Goal: Task Accomplishment & Management: Use online tool/utility

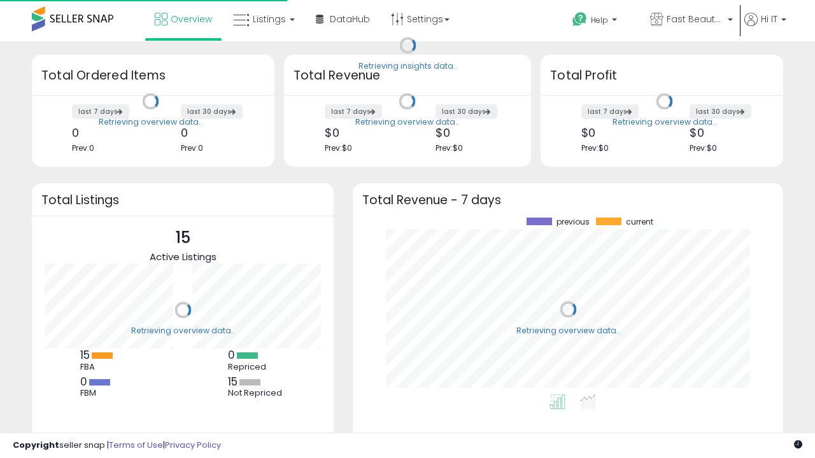
scroll to position [177, 405]
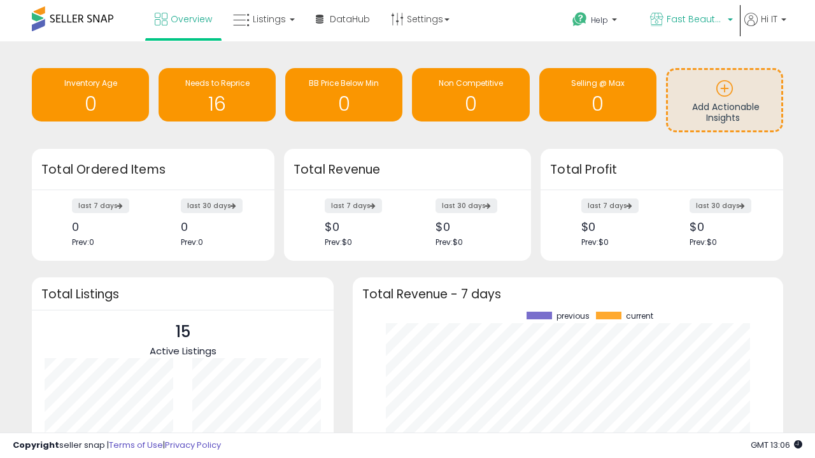
click at [690, 20] on span "Fast Beauty ([GEOGRAPHIC_DATA])" at bounding box center [695, 19] width 57 height 13
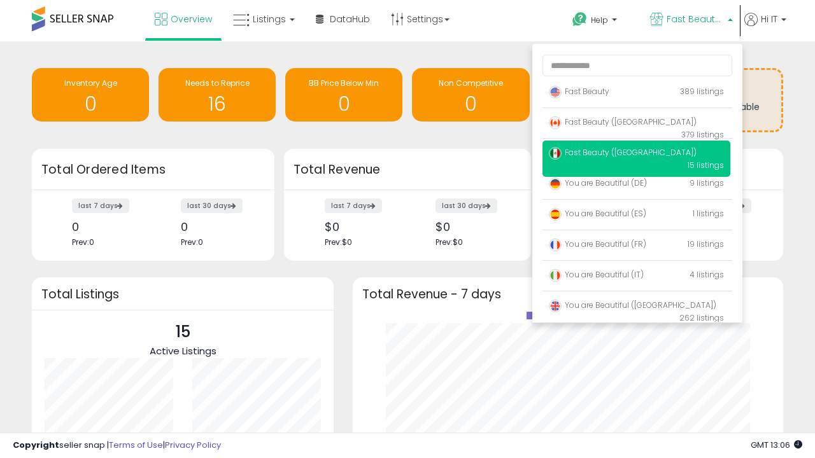
click at [636, 124] on span "Fast Beauty ([GEOGRAPHIC_DATA])" at bounding box center [623, 122] width 148 height 11
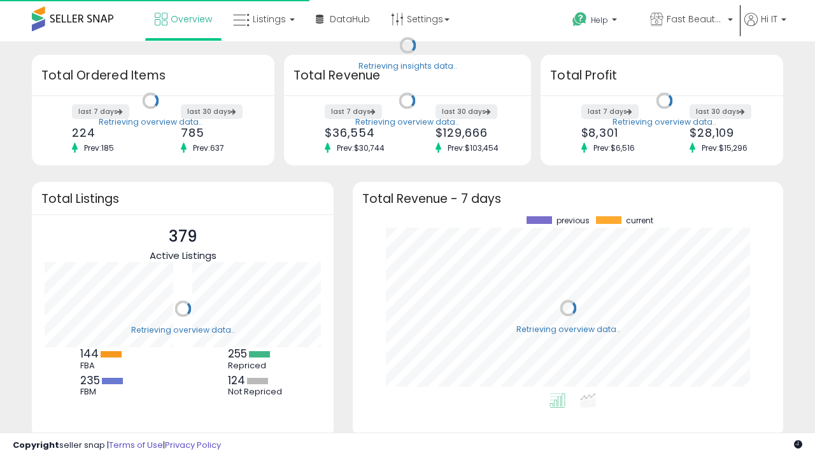
scroll to position [177, 405]
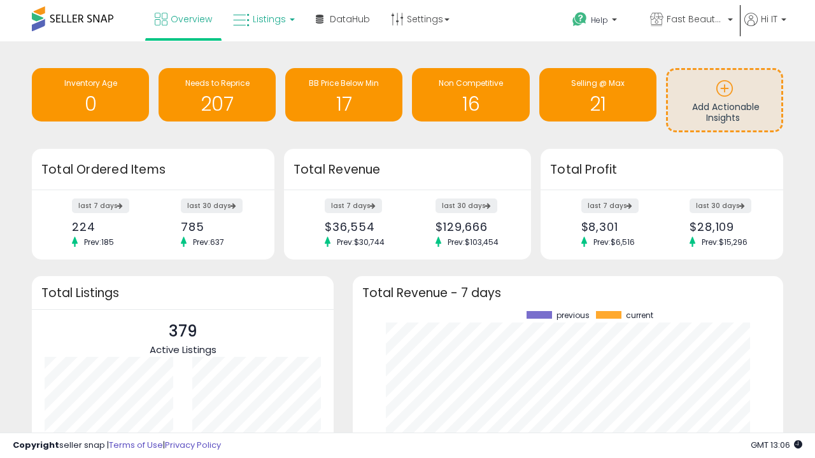
click at [262, 19] on span "Listings" at bounding box center [269, 19] width 33 height 13
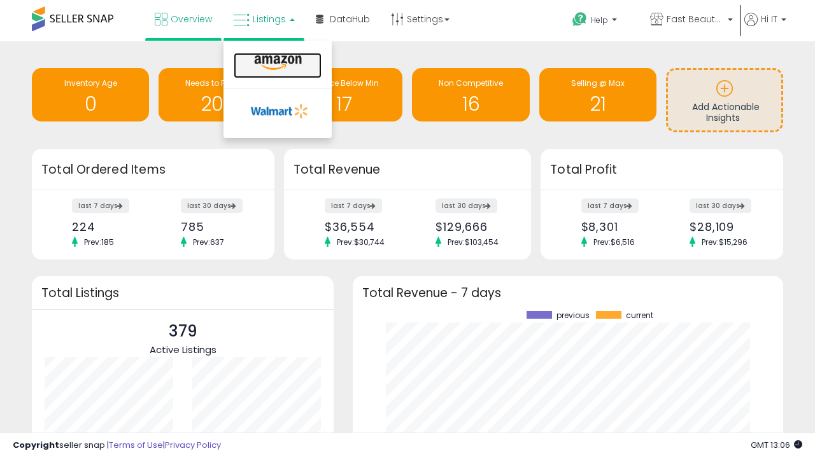
click at [276, 63] on icon at bounding box center [277, 63] width 55 height 17
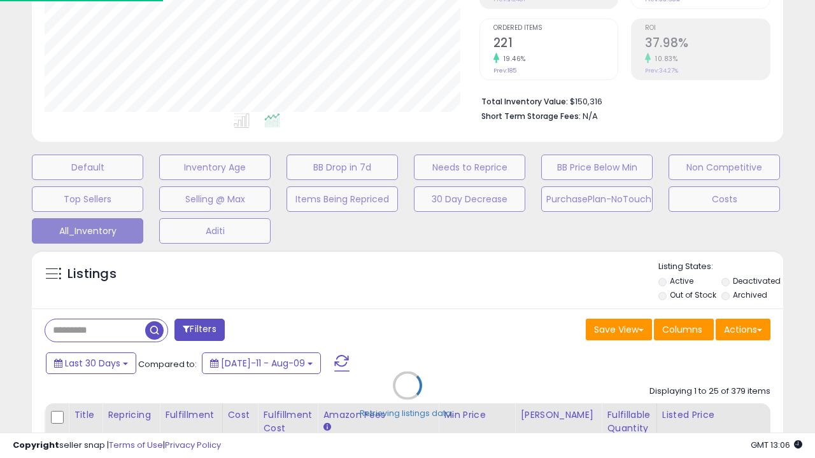
scroll to position [261, 434]
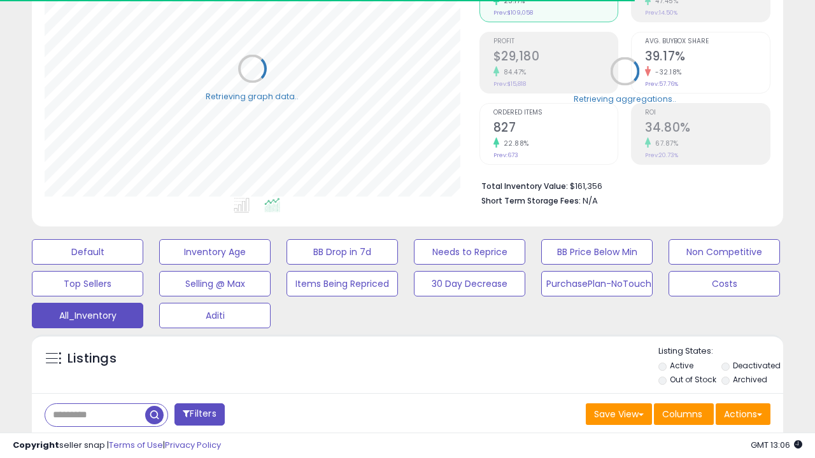
click at [90, 442] on span "Last 30 Days" at bounding box center [92, 448] width 55 height 13
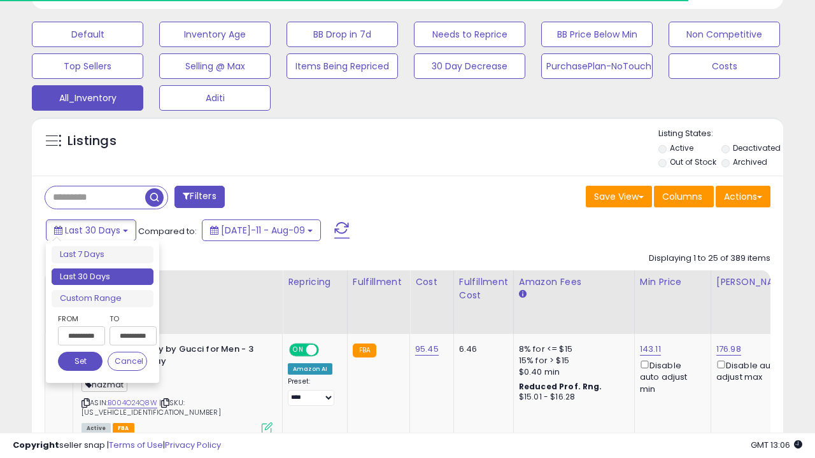
click at [103, 277] on li "Last 30 Days" at bounding box center [103, 277] width 102 height 17
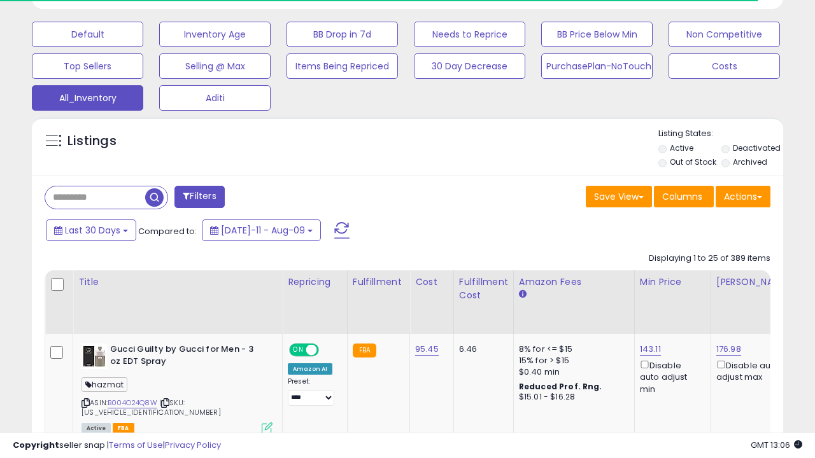
scroll to position [261, 434]
click at [743, 195] on button "Actions" at bounding box center [743, 197] width 55 height 22
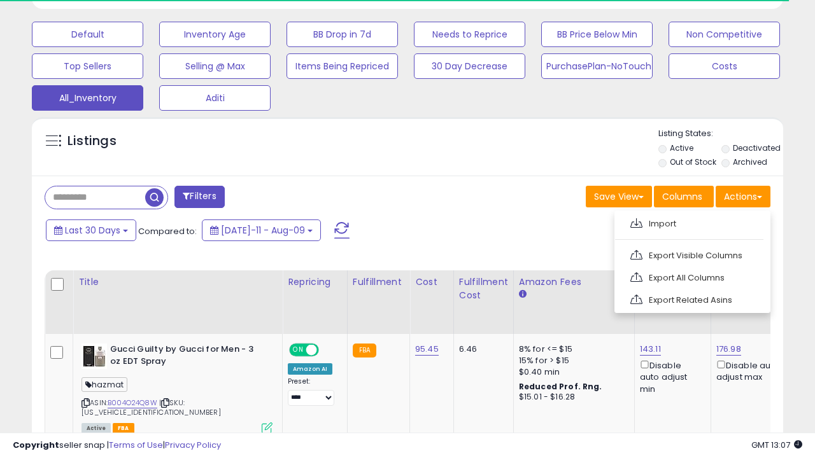
click at [691, 276] on link "Export All Columns" at bounding box center [690, 278] width 139 height 20
